Goal: Information Seeking & Learning: Learn about a topic

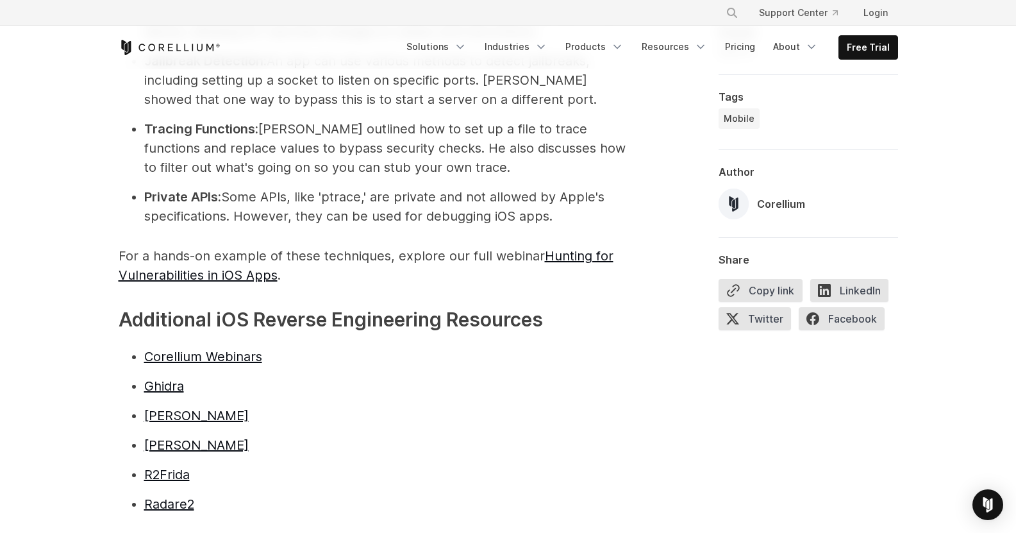
scroll to position [2937, 0]
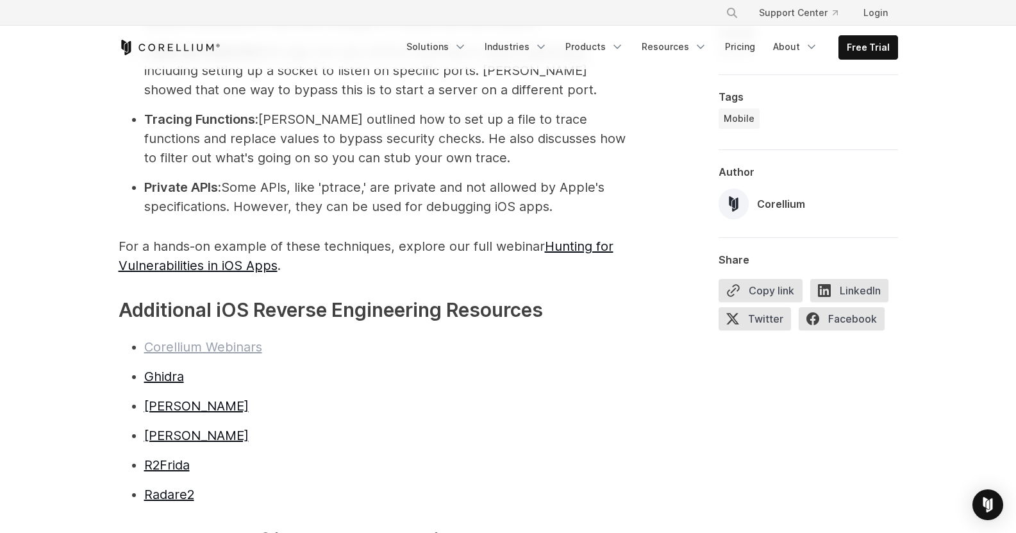
click at [238, 339] on link "Corellium Webinars" at bounding box center [203, 346] width 118 height 15
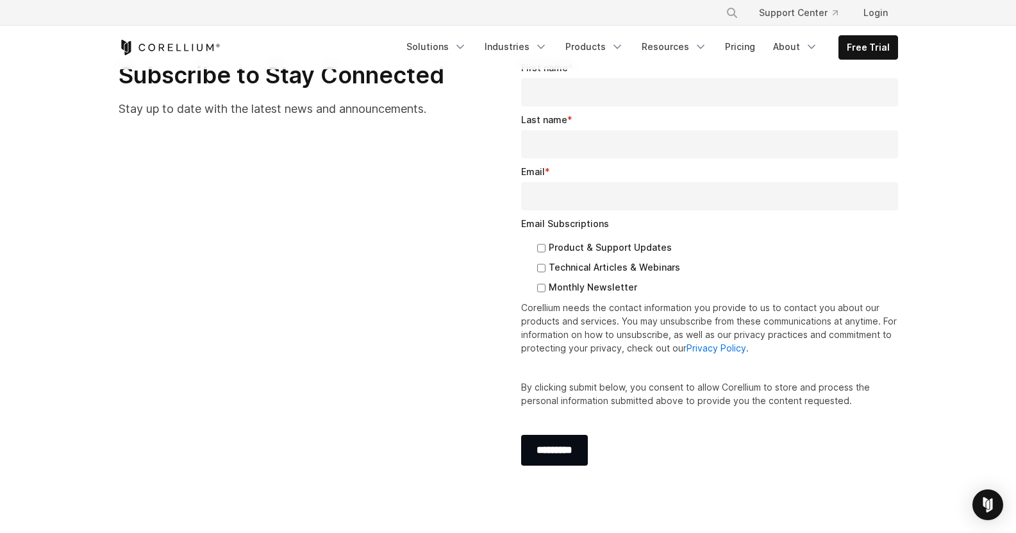
scroll to position [1307, 0]
click at [467, 44] on icon "Navigation Menu" at bounding box center [460, 46] width 13 height 13
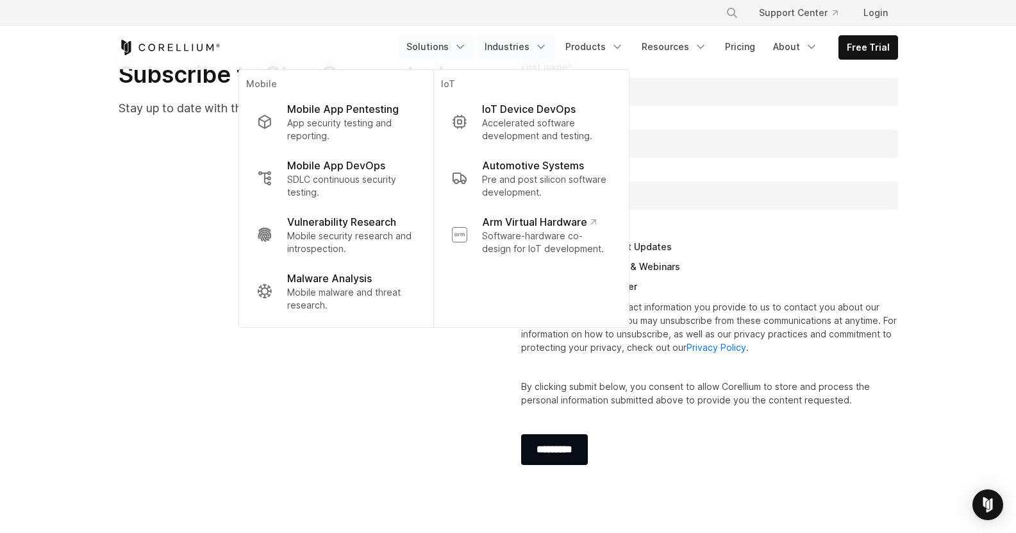
click at [526, 47] on link "Industries" at bounding box center [516, 46] width 78 height 23
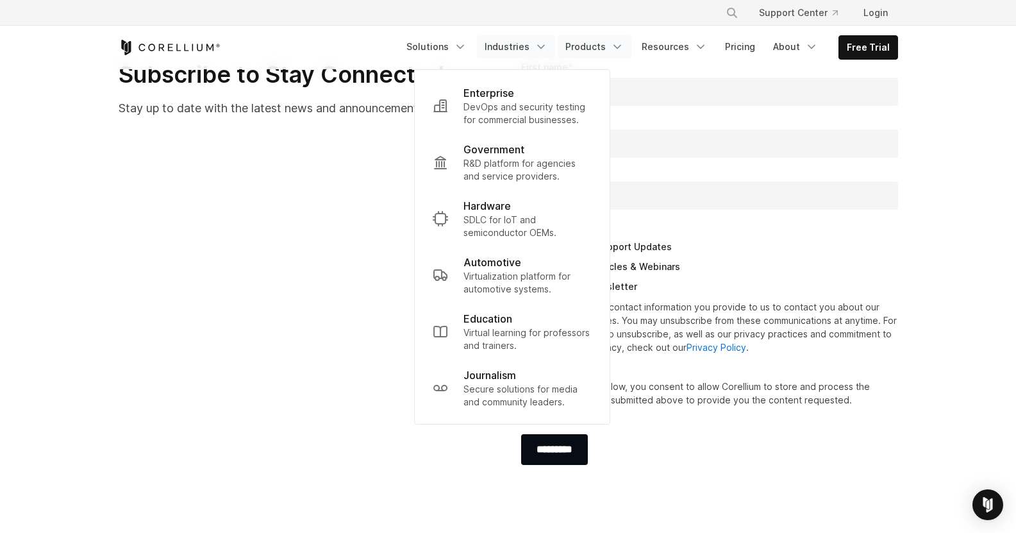
click at [587, 47] on link "Products" at bounding box center [595, 46] width 74 height 23
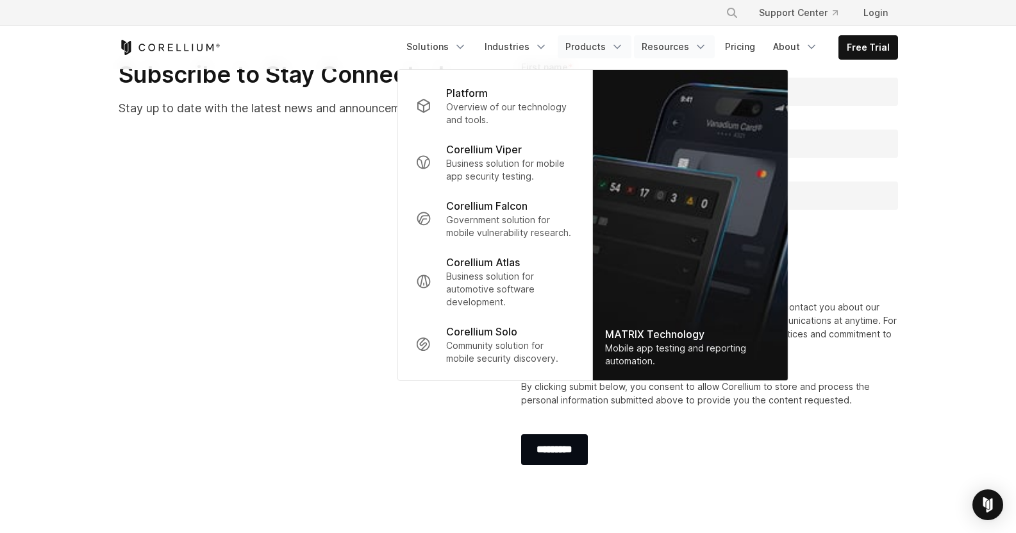
click at [705, 47] on icon "Navigation Menu" at bounding box center [700, 46] width 13 height 13
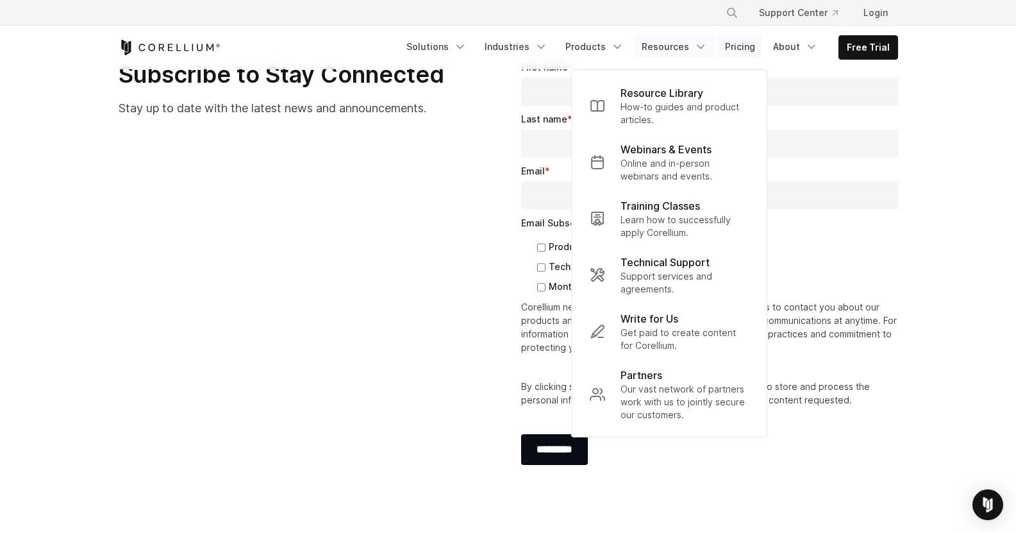
click at [757, 44] on link "Pricing" at bounding box center [741, 46] width 46 height 23
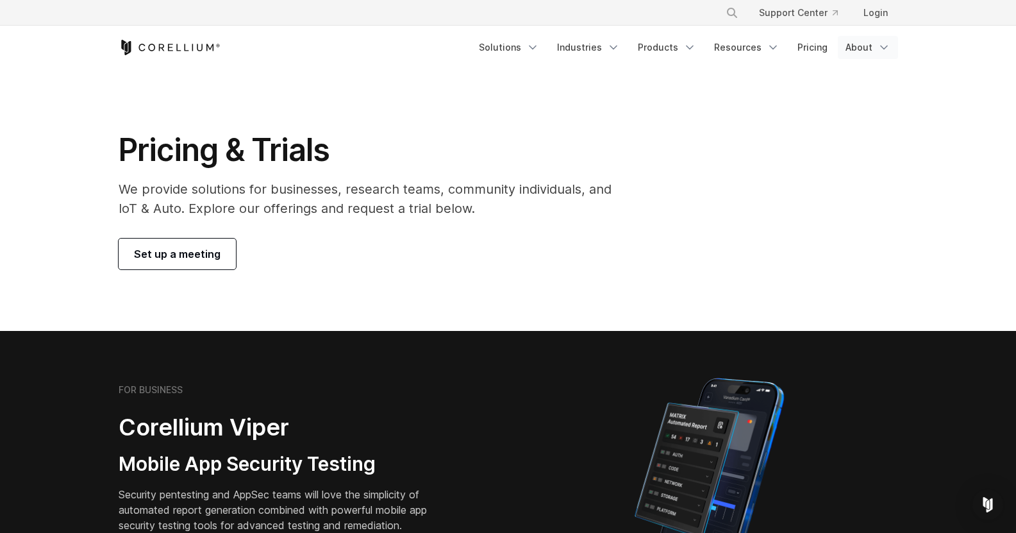
click at [869, 47] on link "About" at bounding box center [868, 47] width 60 height 23
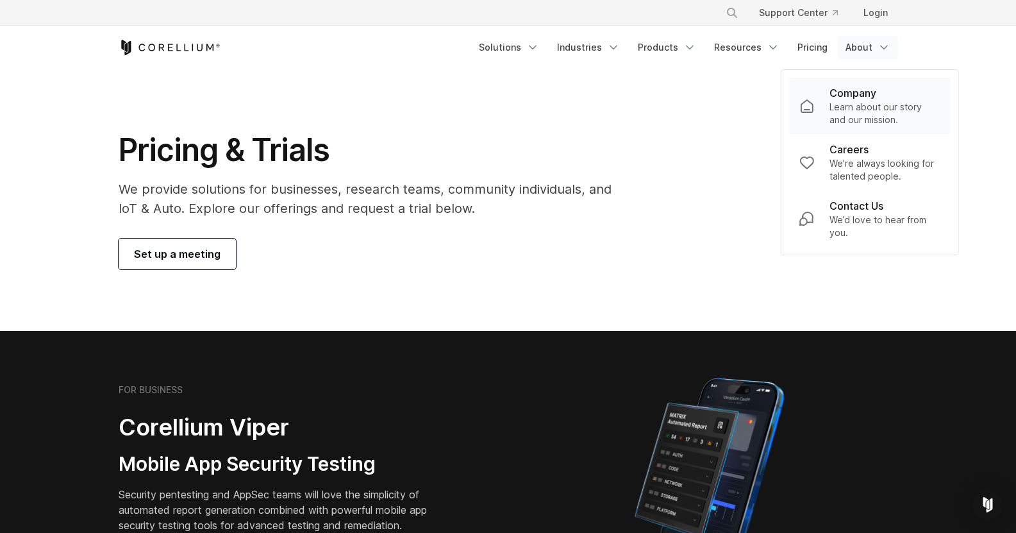
click at [857, 106] on p "Learn about our story and our mission." at bounding box center [885, 114] width 111 height 26
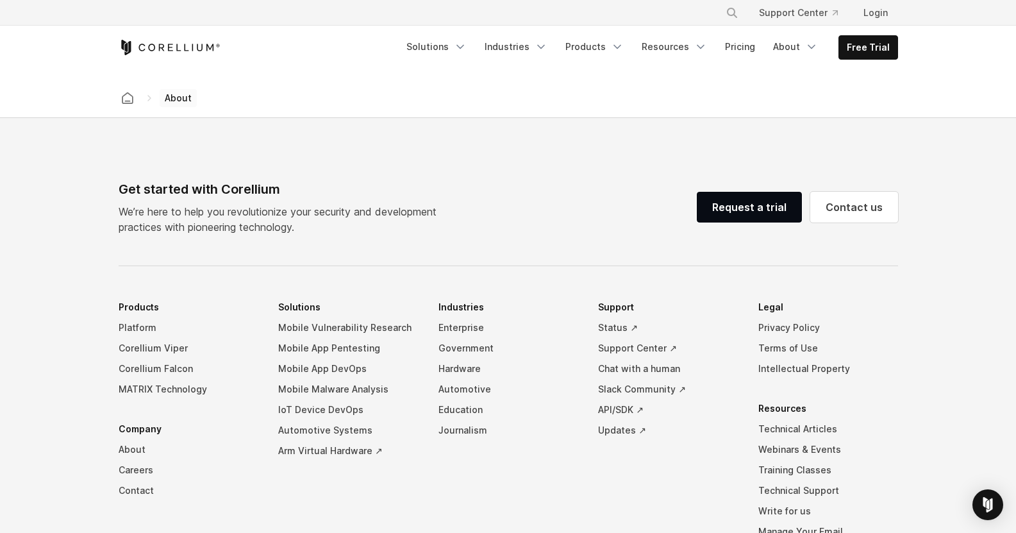
scroll to position [2092, 0]
click at [133, 439] on link "About" at bounding box center [189, 449] width 140 height 21
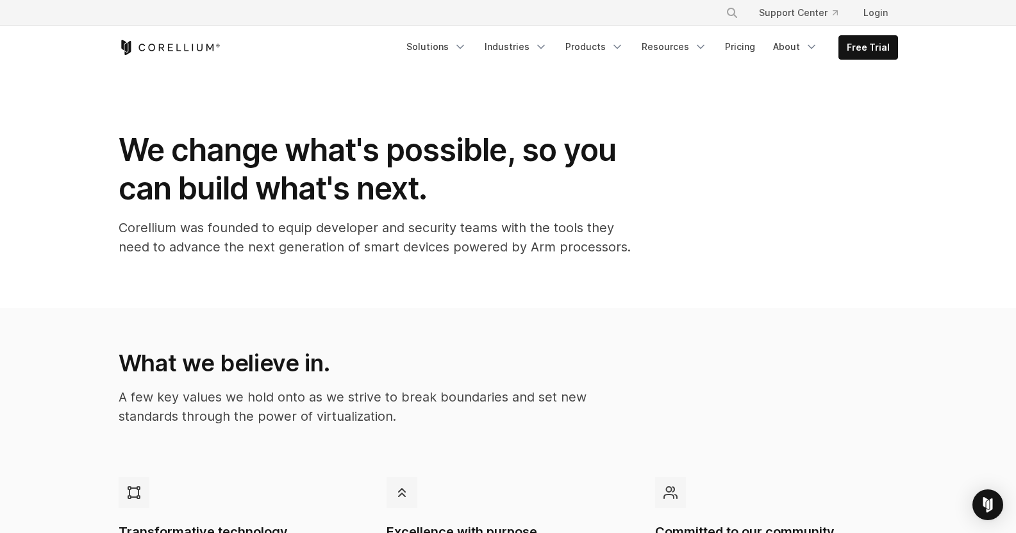
scroll to position [2346, 0]
click at [148, 218] on p "Corellium was founded to equip developer and security teams with the tools they…" at bounding box center [375, 237] width 513 height 38
type textarea "*********"
click at [148, 218] on p "Corellium was founded to equip developer and security teams with the tools they…" at bounding box center [375, 237] width 513 height 38
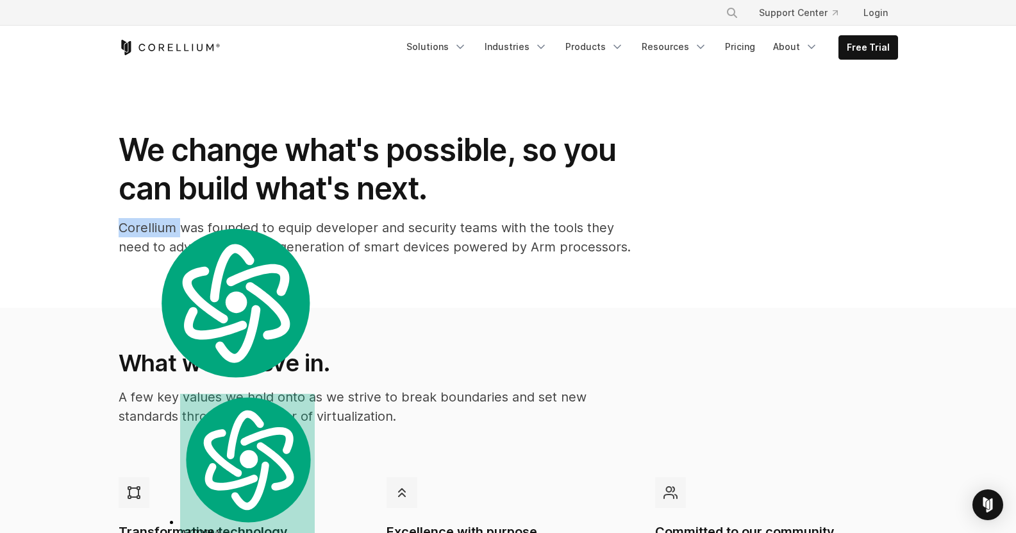
copy p "Corellium"
